Goal: Task Accomplishment & Management: Use online tool/utility

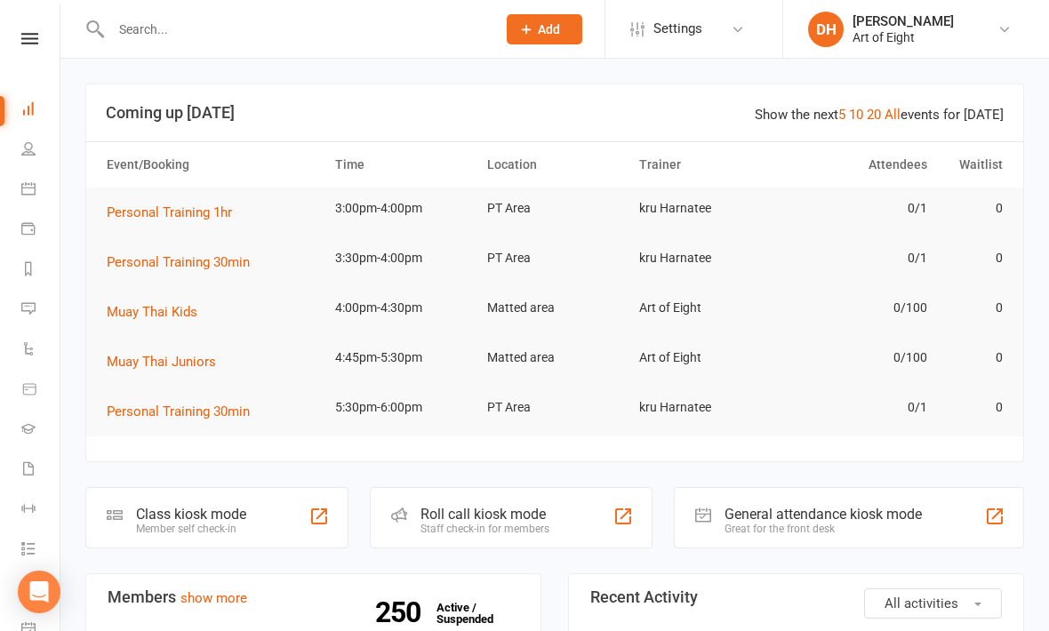
click at [183, 504] on div "Class kiosk mode Member self check-in" at bounding box center [216, 517] width 263 height 61
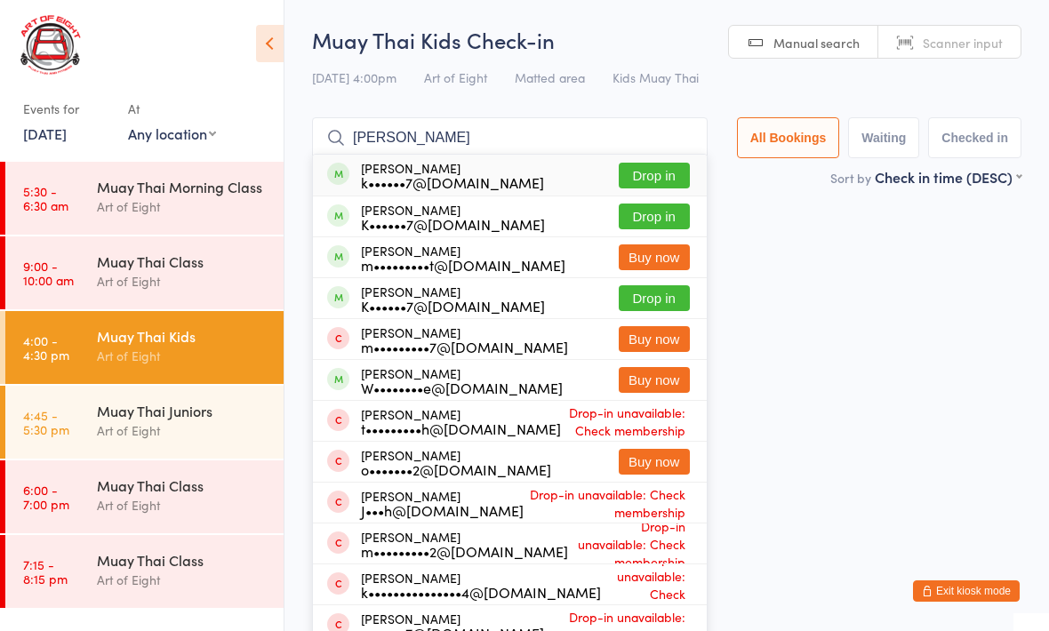
type input "William westacott"
click at [493, 165] on div "William Westacott k••••••7@gmail.com" at bounding box center [452, 175] width 183 height 28
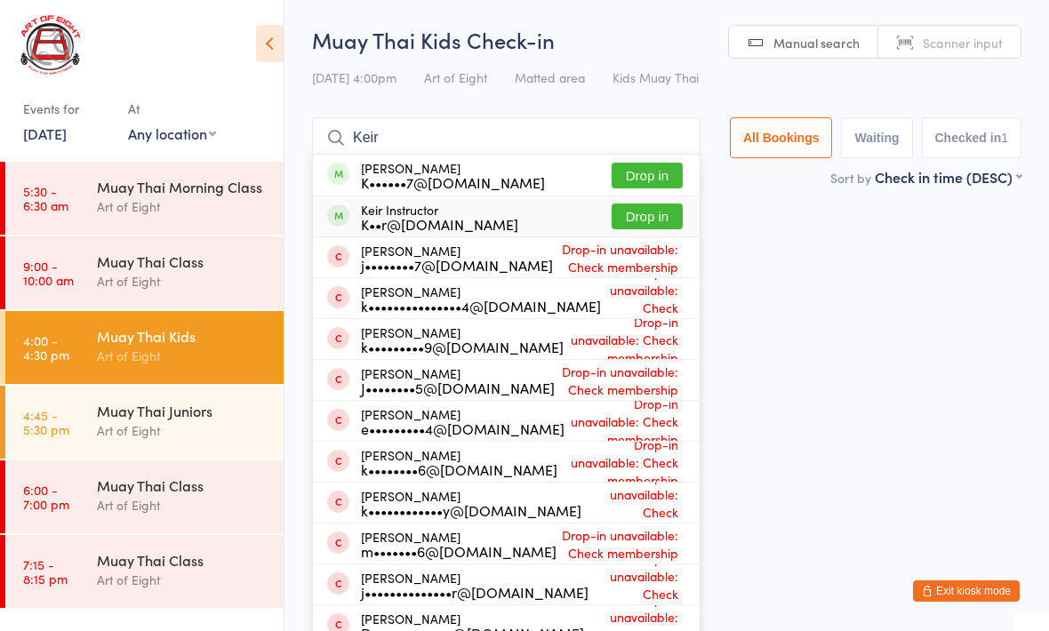
type input "Keir"
click at [459, 219] on div "K••r@hotmail.com" at bounding box center [439, 224] width 157 height 14
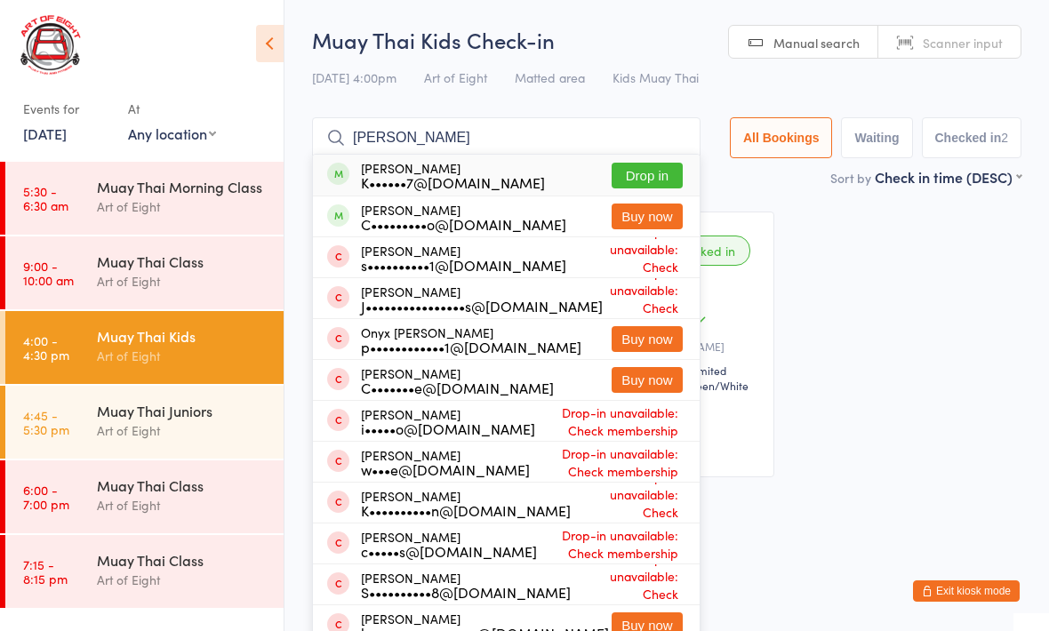
type input "Charles west"
click at [465, 170] on div "Charles Westacott K••••••7@gmail.com" at bounding box center [453, 175] width 184 height 28
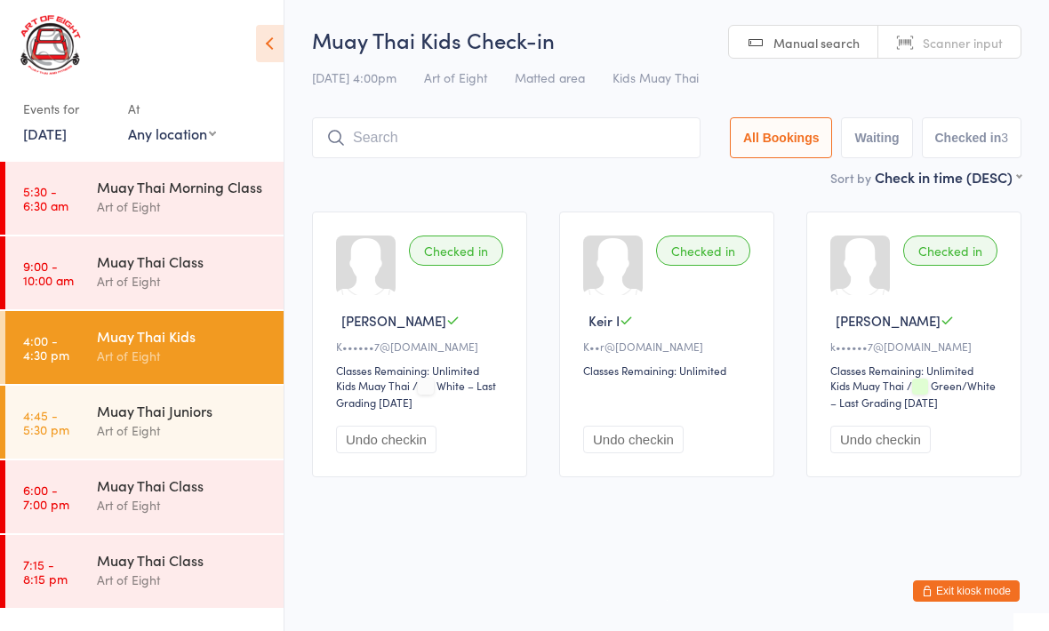
click at [407, 124] on input "search" at bounding box center [506, 137] width 389 height 41
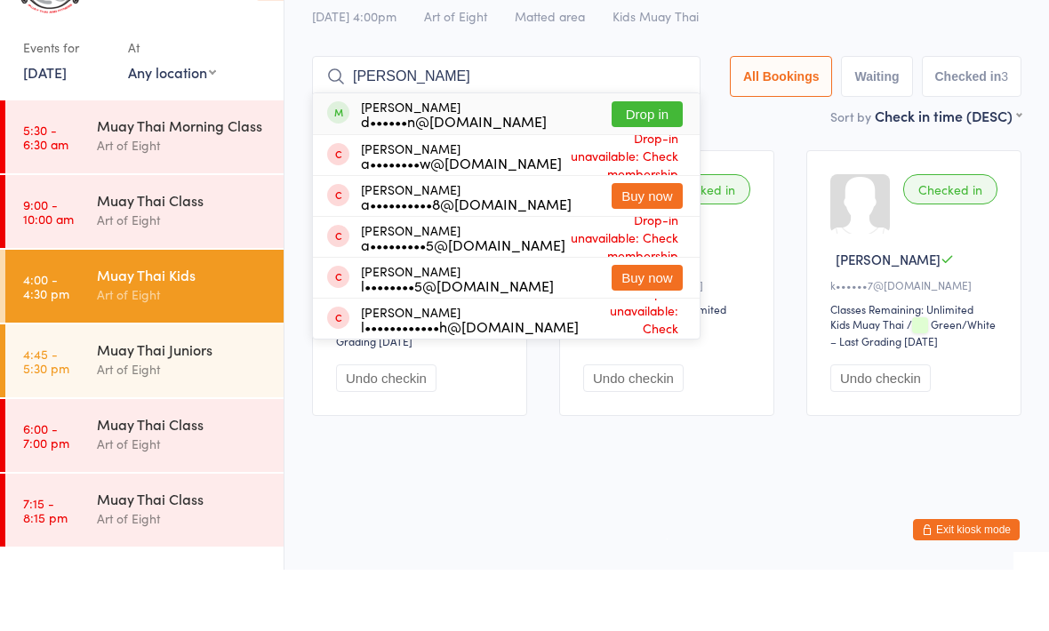
type input "Aidyn k"
click at [457, 175] on div "d••••••n@live.com.au" at bounding box center [454, 182] width 186 height 14
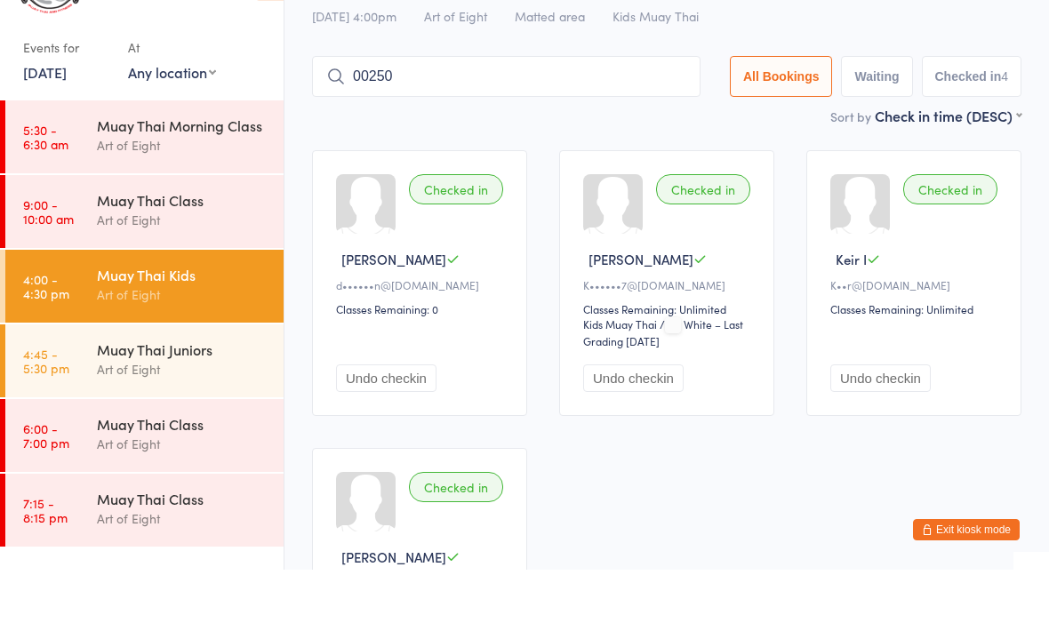
type input "00250"
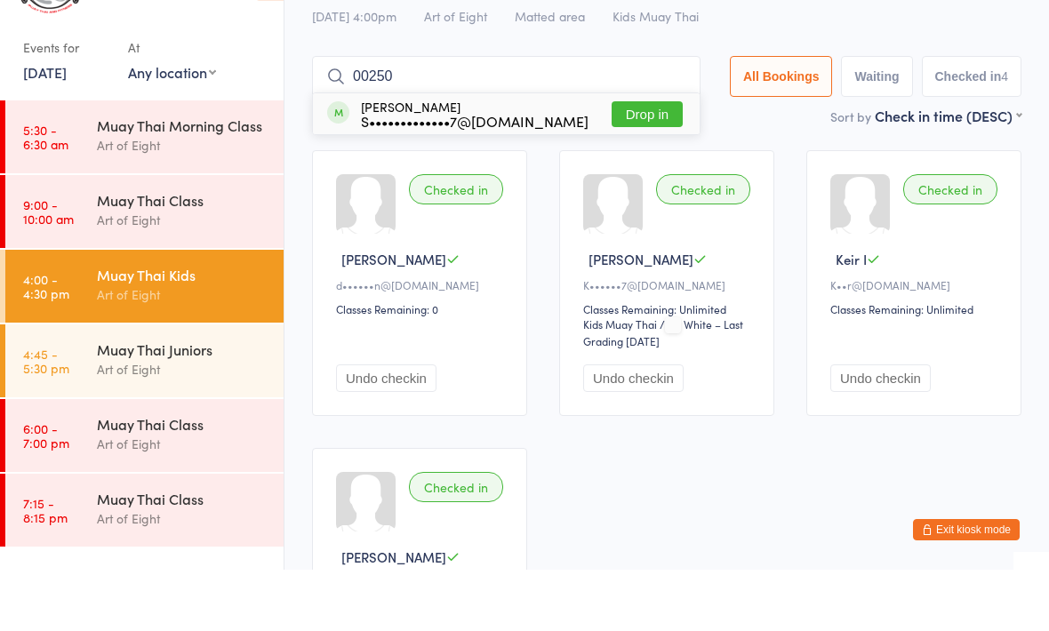
click at [647, 163] on button "Drop in" at bounding box center [647, 176] width 71 height 26
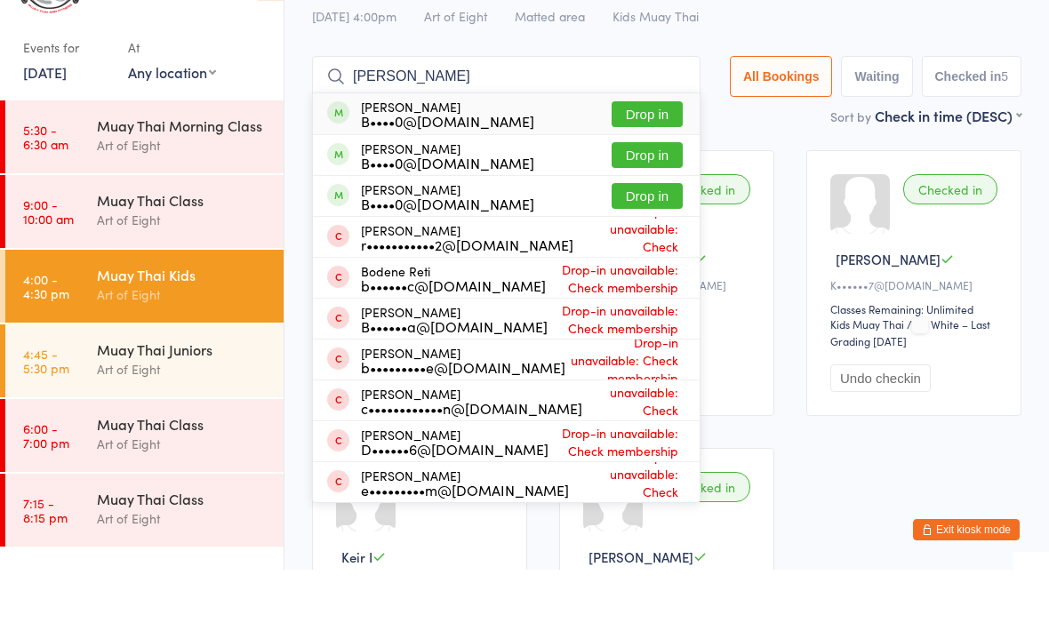
type input "Elsa bode"
click at [614, 163] on button "Drop in" at bounding box center [647, 176] width 71 height 26
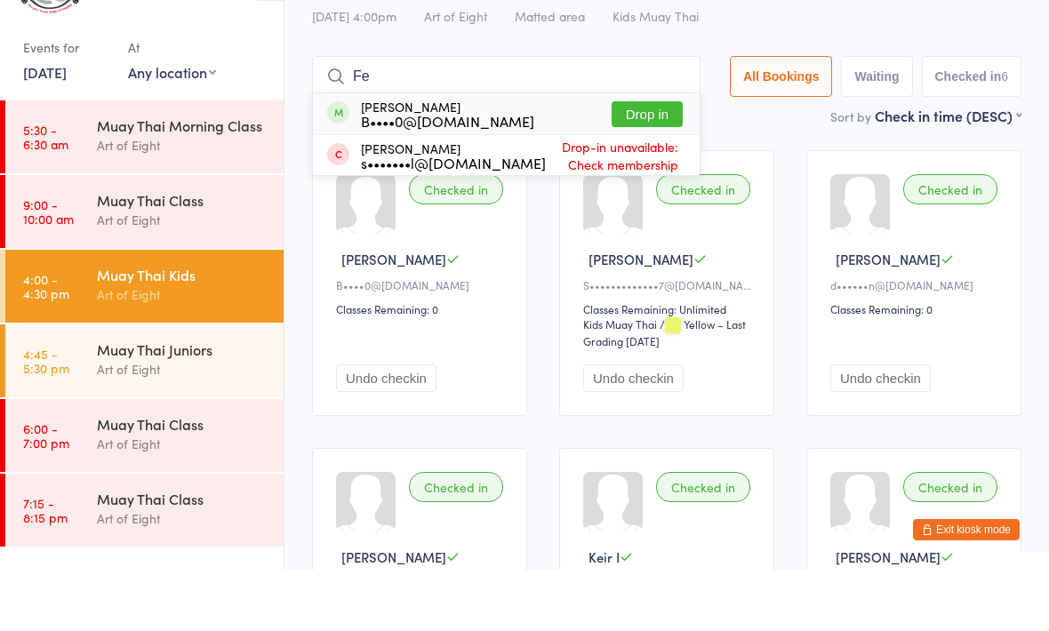
type input "F"
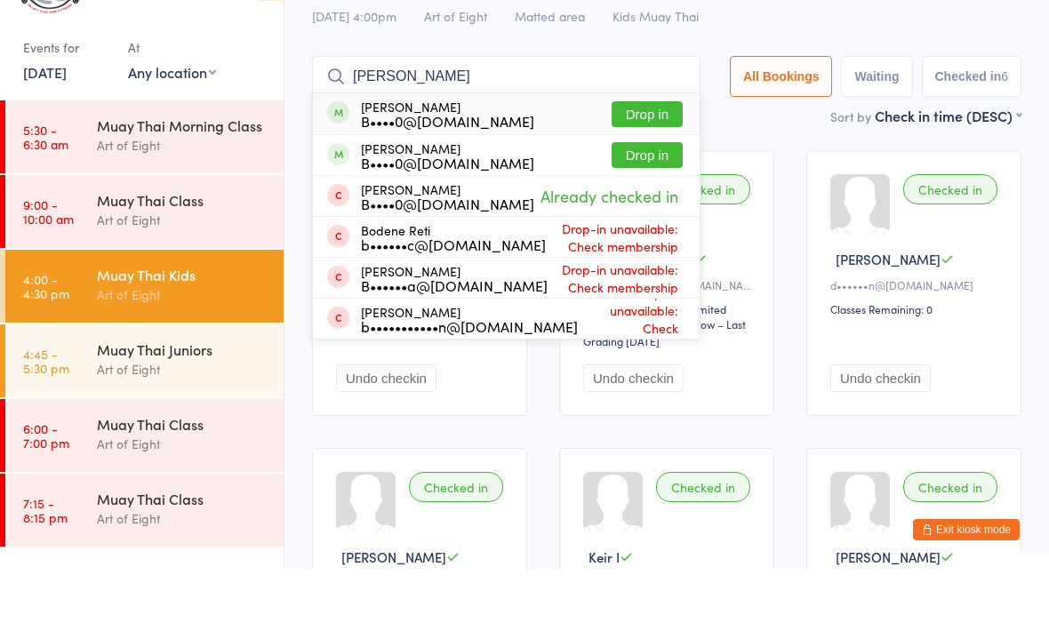
type input "Felix bode"
click at [652, 163] on button "Drop in" at bounding box center [647, 176] width 71 height 26
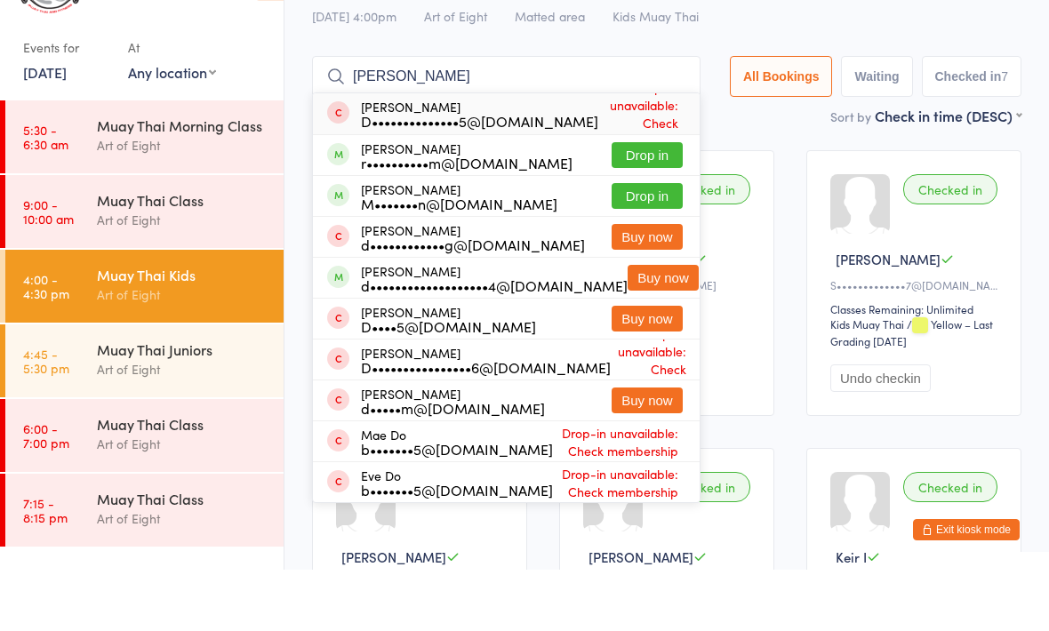
type input "Dominic"
click at [507, 237] on div "Dominic Biggs M•••••••n@yahoo.com.au Drop in" at bounding box center [506, 257] width 387 height 40
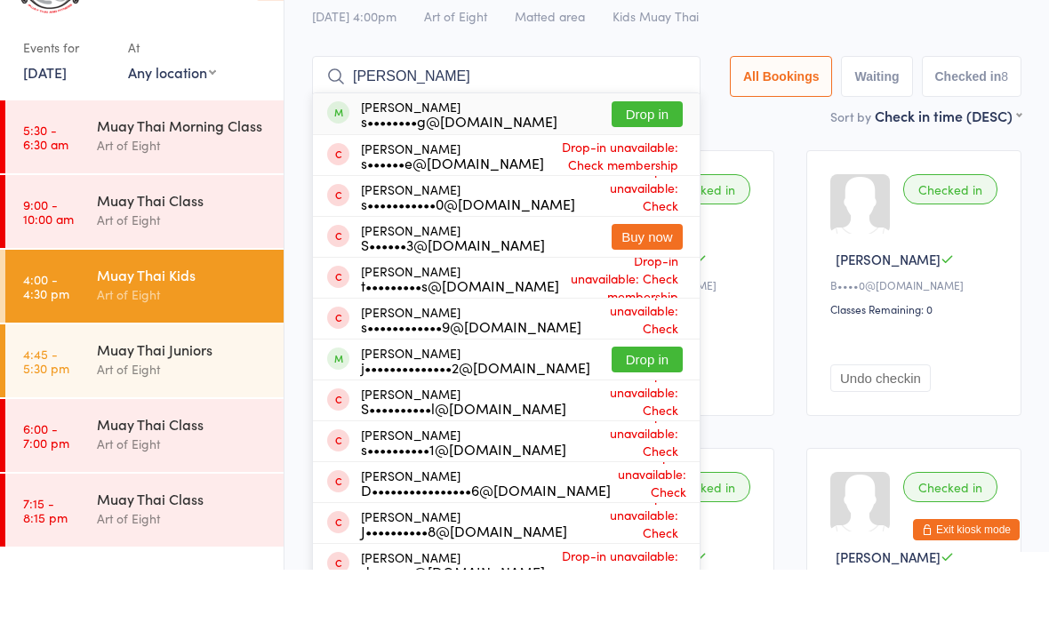
type input "Simon"
click at [622, 408] on button "Drop in" at bounding box center [647, 421] width 71 height 26
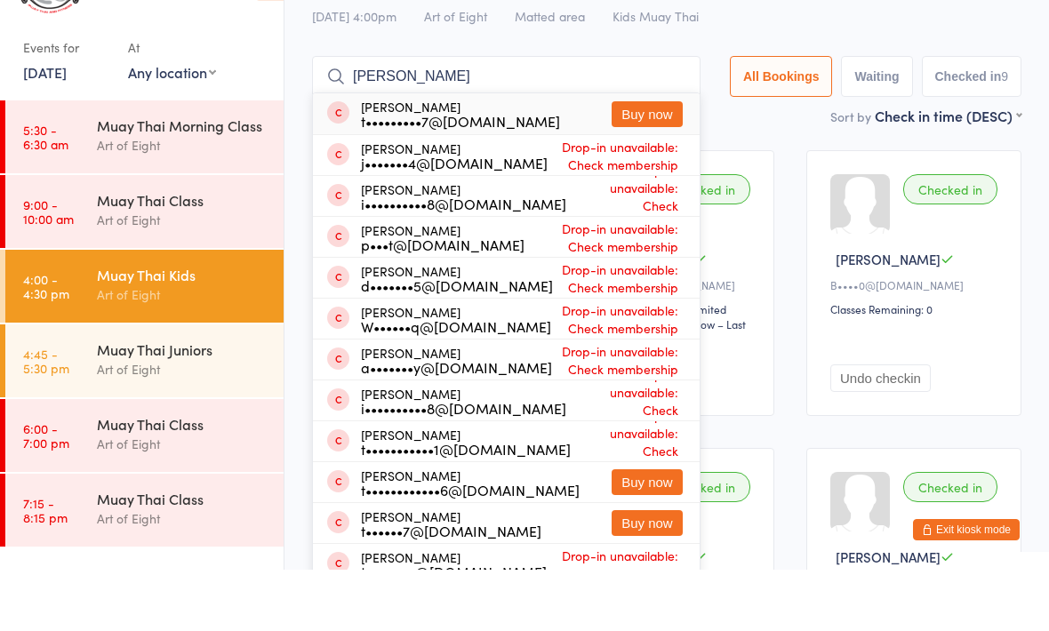
type input "Thomas leerberg"
